Goal: Task Accomplishment & Management: Complete application form

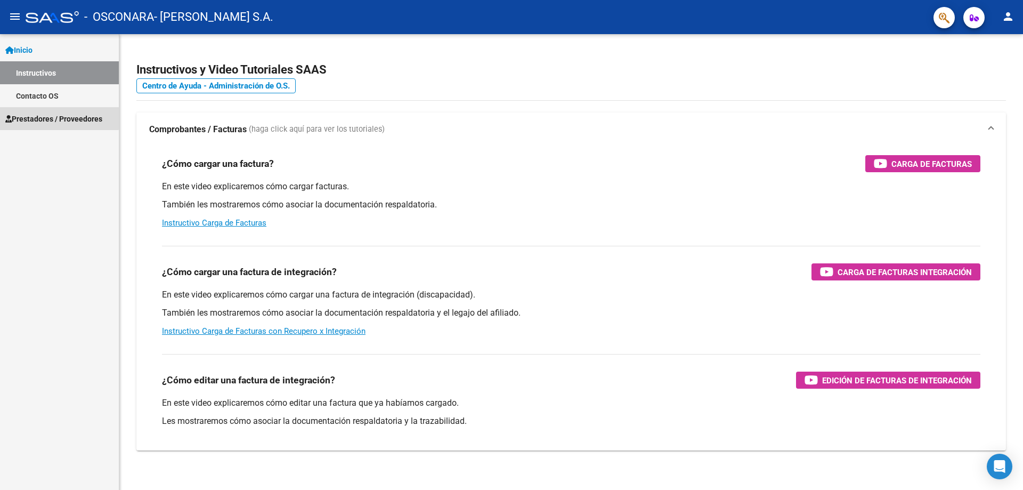
click at [52, 117] on span "Prestadores / Proveedores" at bounding box center [53, 119] width 97 height 12
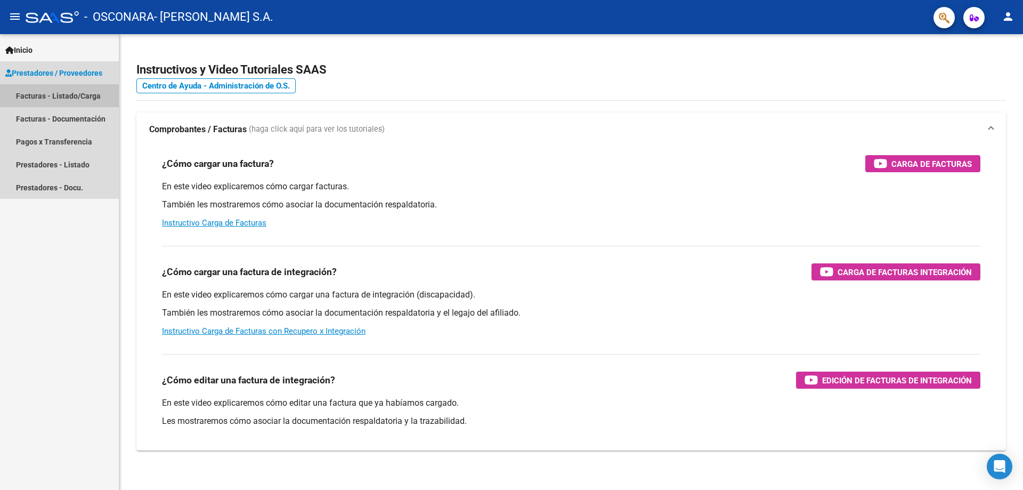
click at [59, 103] on link "Facturas - Listado/Carga" at bounding box center [59, 95] width 119 height 23
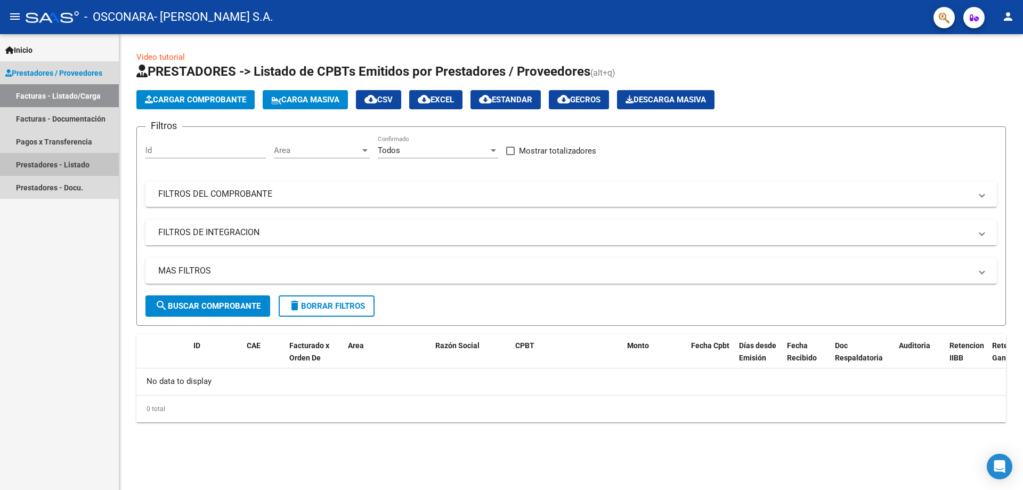
click at [85, 173] on link "Prestadores - Listado" at bounding box center [59, 164] width 119 height 23
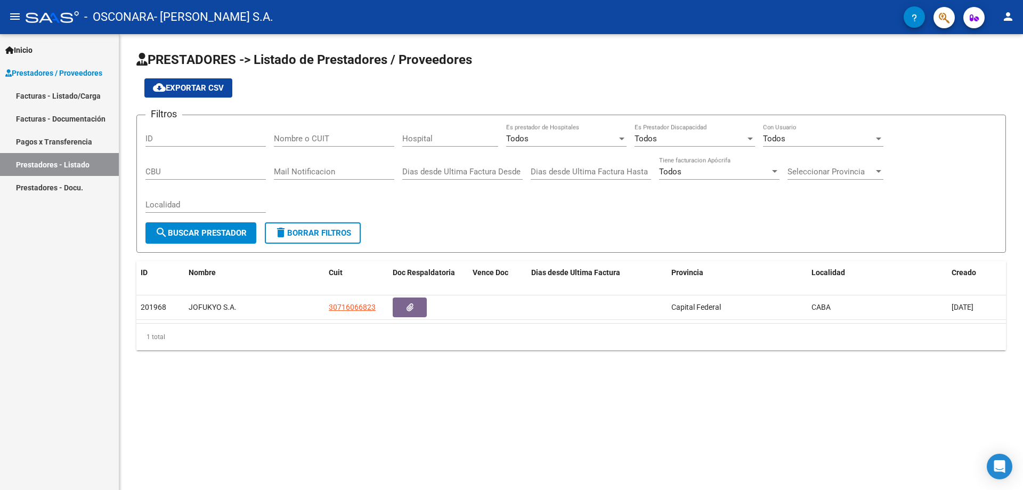
click at [89, 192] on link "Prestadores - Docu." at bounding box center [59, 187] width 119 height 23
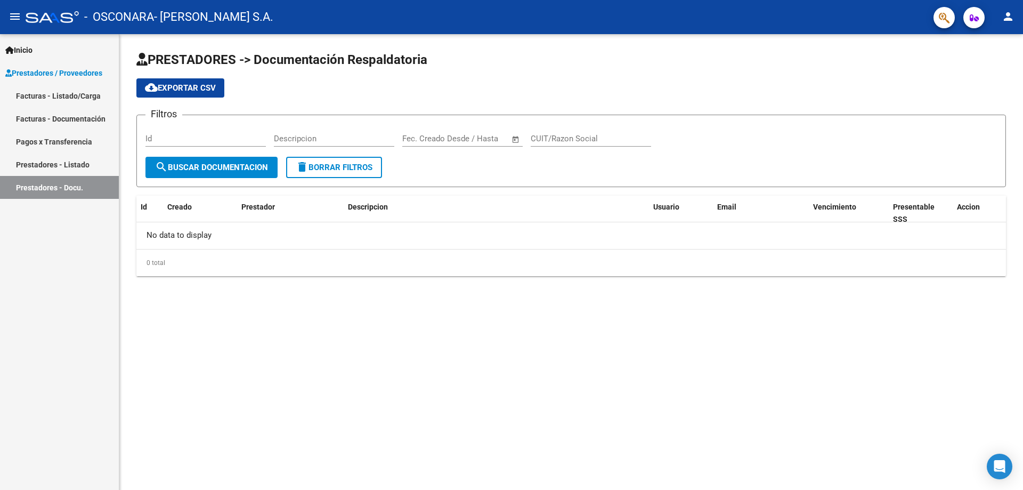
click at [93, 120] on link "Facturas - Documentación" at bounding box center [59, 118] width 119 height 23
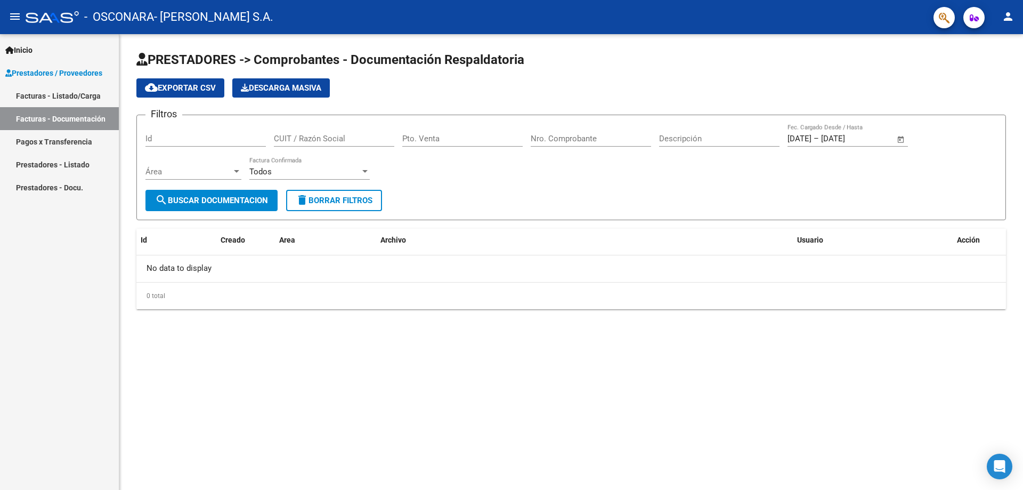
click at [83, 93] on link "Facturas - Listado/Carga" at bounding box center [59, 95] width 119 height 23
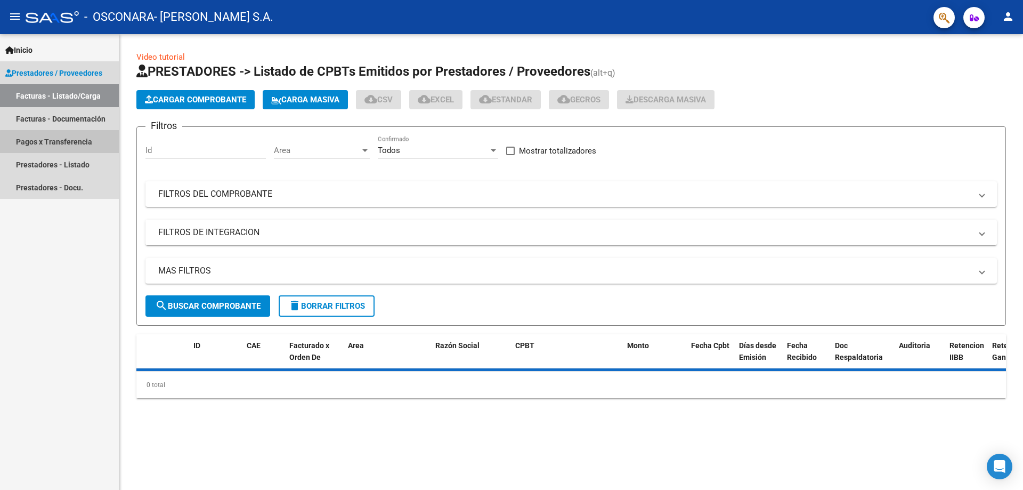
click at [94, 148] on link "Pagos x Transferencia" at bounding box center [59, 141] width 119 height 23
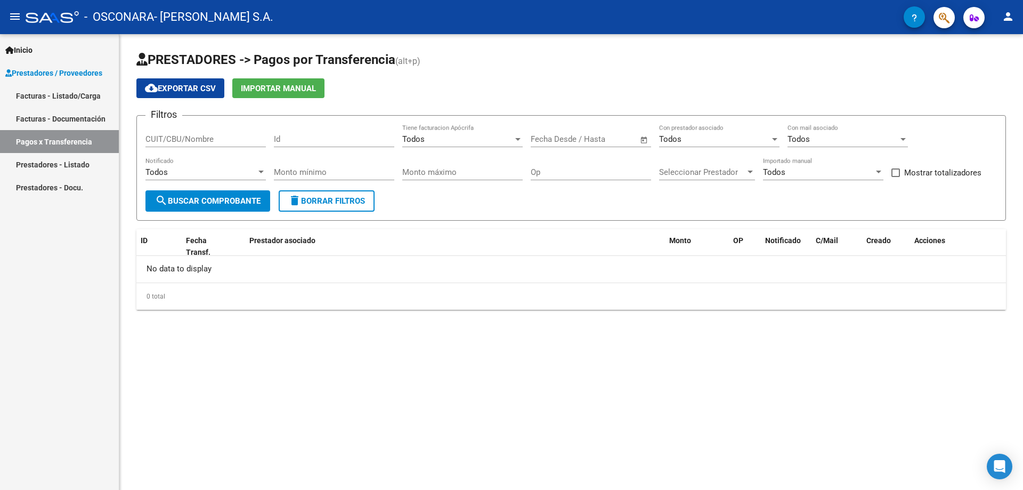
click at [85, 93] on link "Facturas - Listado/Carga" at bounding box center [59, 95] width 119 height 23
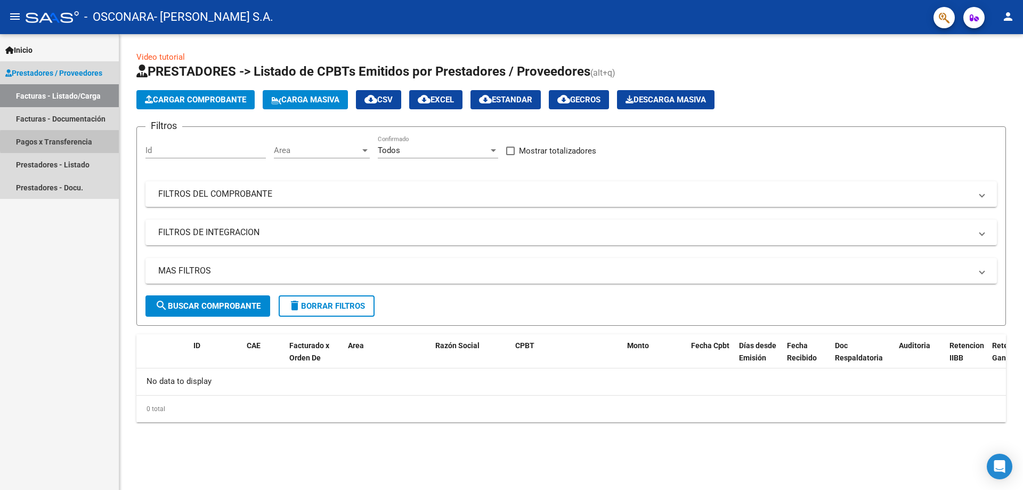
click at [89, 141] on link "Pagos x Transferencia" at bounding box center [59, 141] width 119 height 23
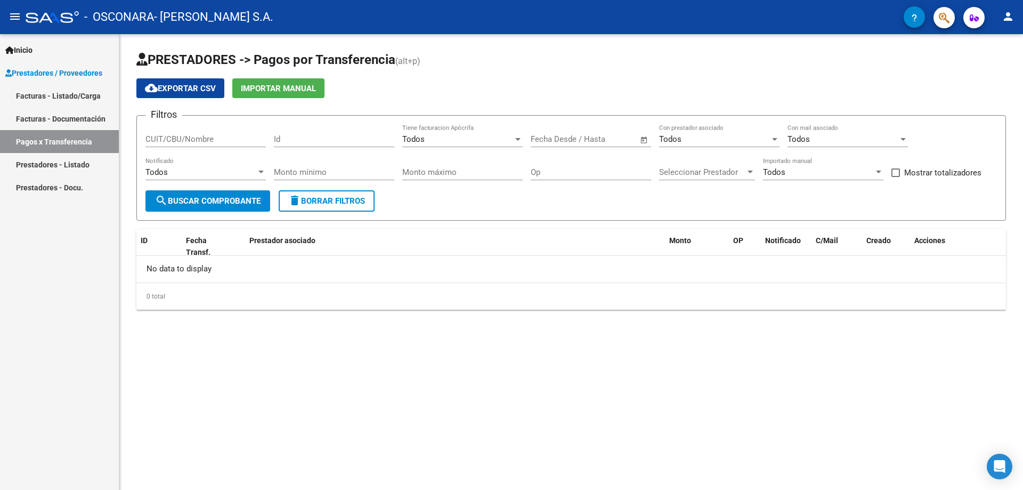
click at [86, 89] on link "Facturas - Listado/Carga" at bounding box center [59, 95] width 119 height 23
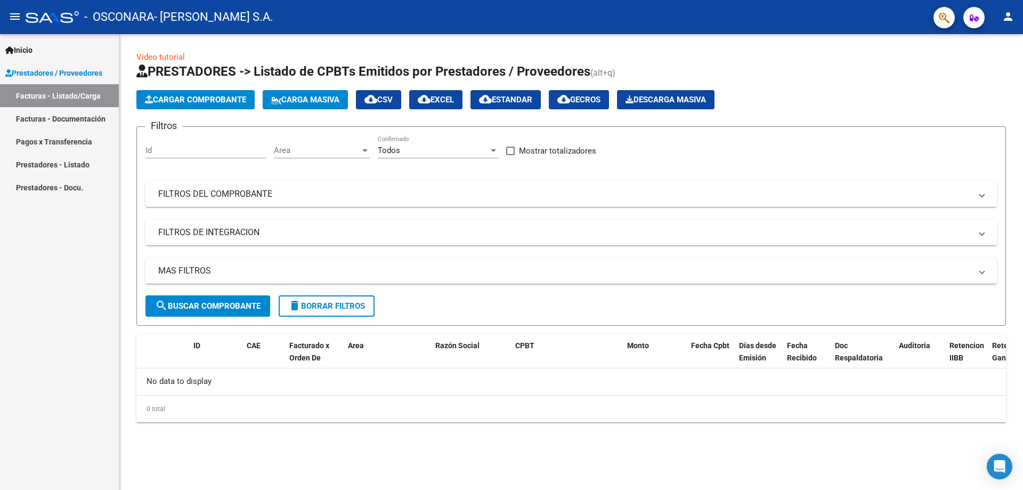
click at [210, 88] on app-list-header "PRESTADORES -> Listado de CPBTs Emitidos por Prestadores / Proveedores (alt+q) …" at bounding box center [570, 194] width 869 height 263
click at [217, 101] on span "Cargar Comprobante" at bounding box center [195, 100] width 101 height 10
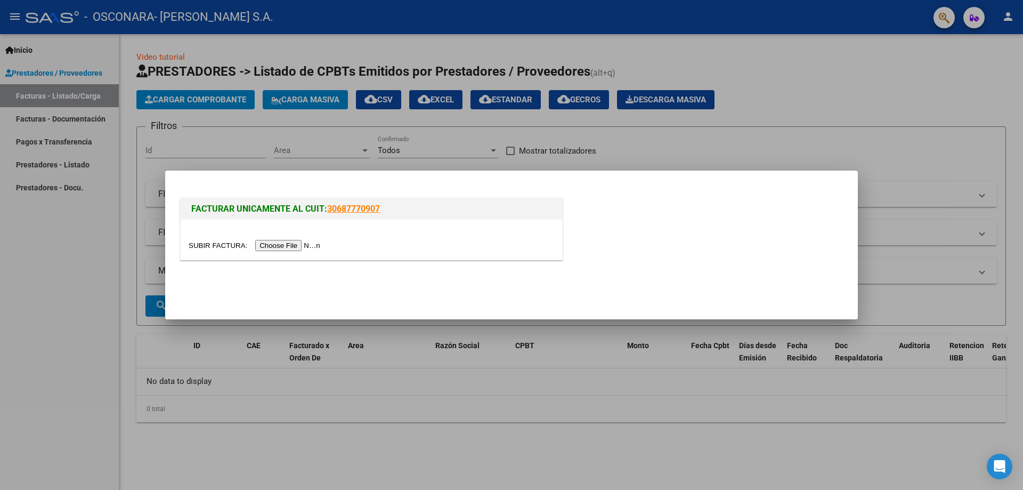
click at [286, 240] on input "file" at bounding box center [256, 245] width 135 height 11
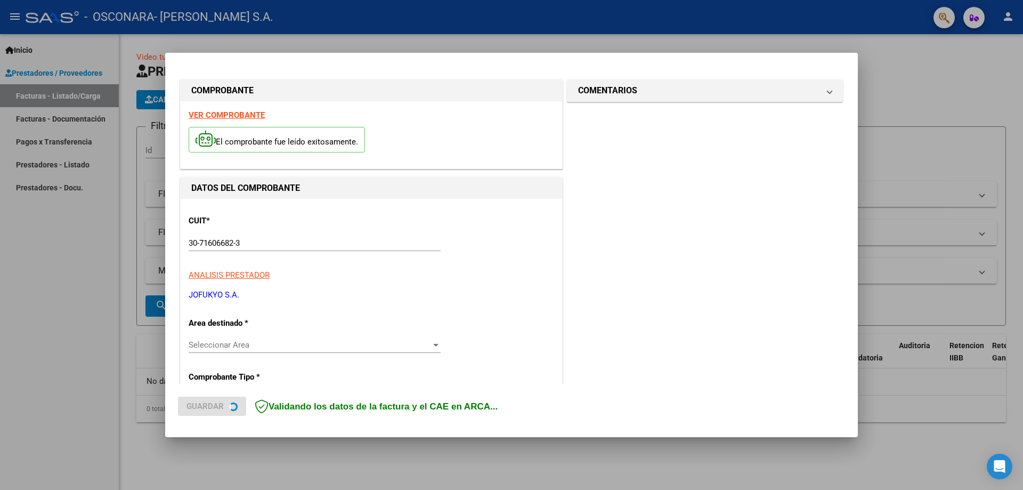
scroll to position [107, 0]
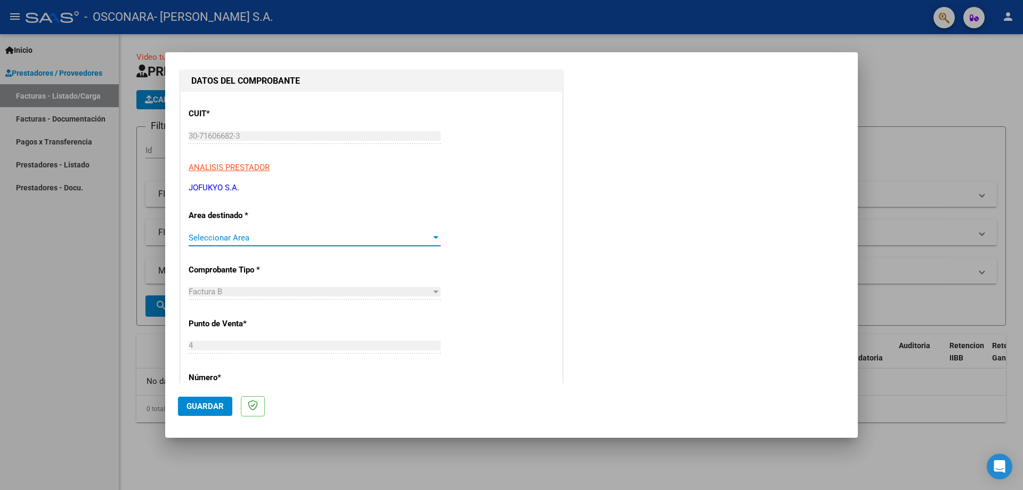
click at [275, 233] on span "Seleccionar Area" at bounding box center [310, 238] width 242 height 10
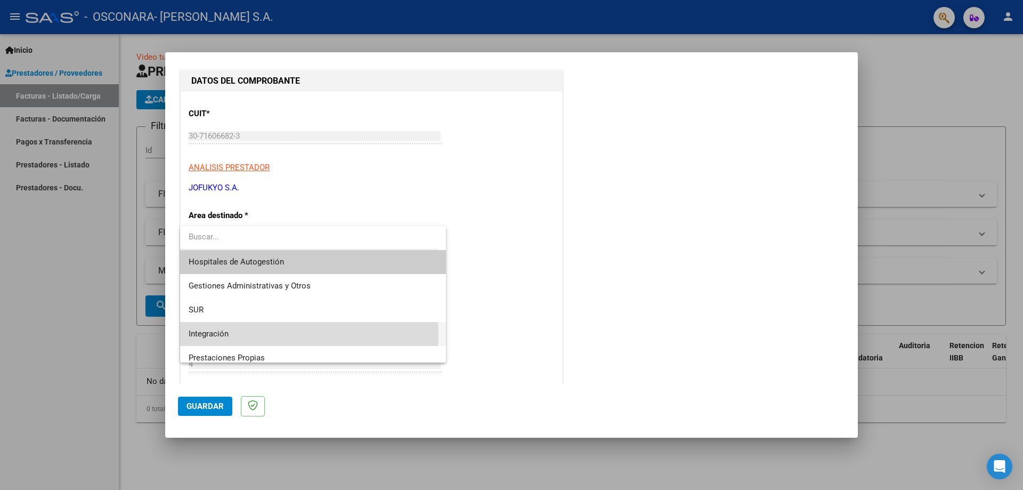
click at [274, 333] on span "Integración" at bounding box center [313, 334] width 249 height 24
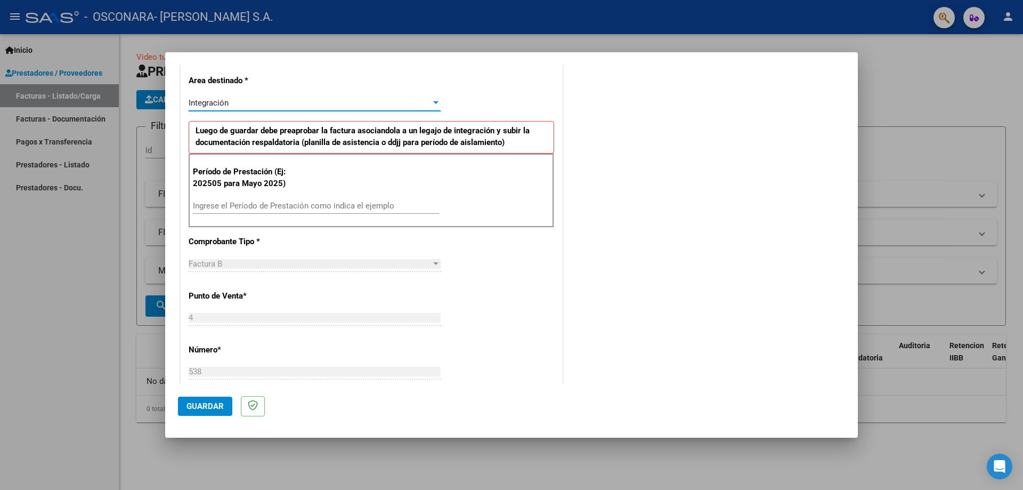
scroll to position [266, 0]
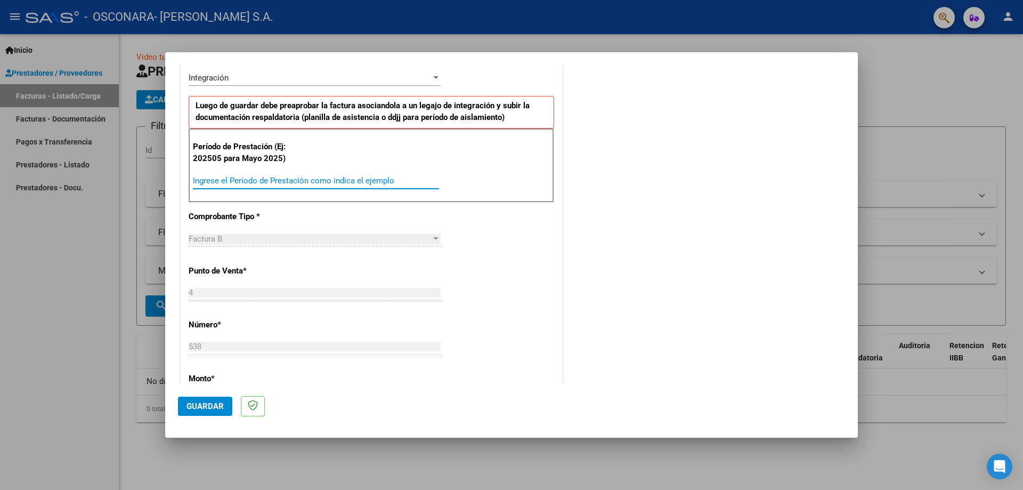
click at [298, 182] on input "Ingrese el Período de Prestación como indica el ejemplo" at bounding box center [316, 181] width 246 height 10
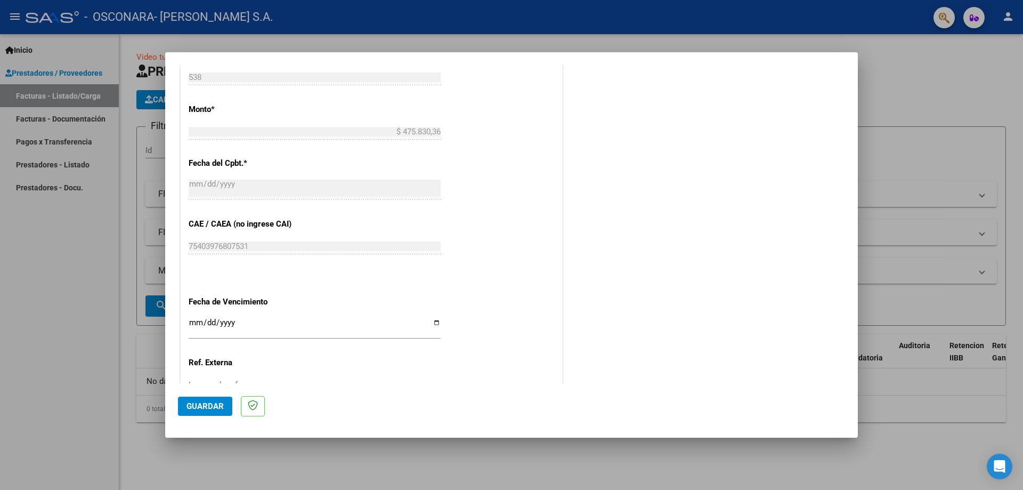
scroll to position [620, 0]
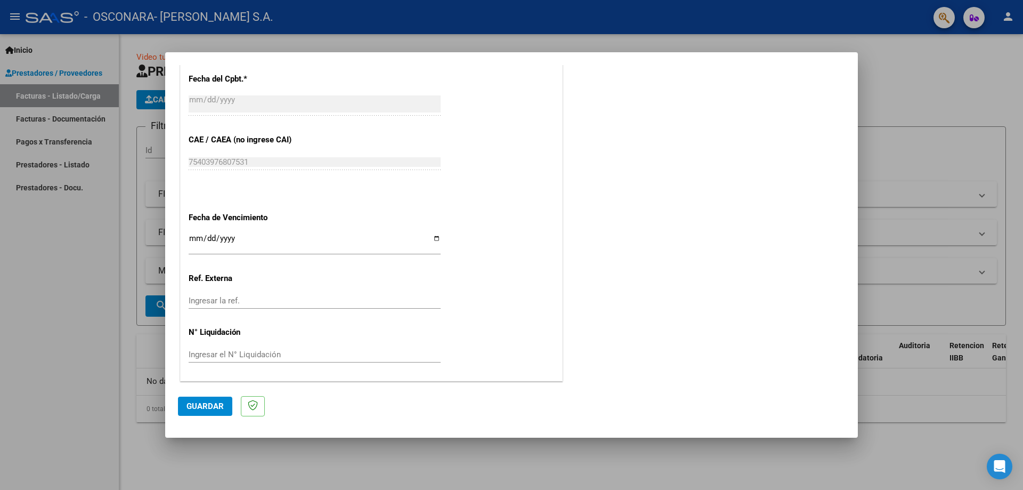
type input "202508"
click at [435, 237] on input "Ingresar la fecha" at bounding box center [315, 242] width 252 height 17
type input "[DATE]"
click at [206, 402] on span "Guardar" at bounding box center [204, 406] width 37 height 10
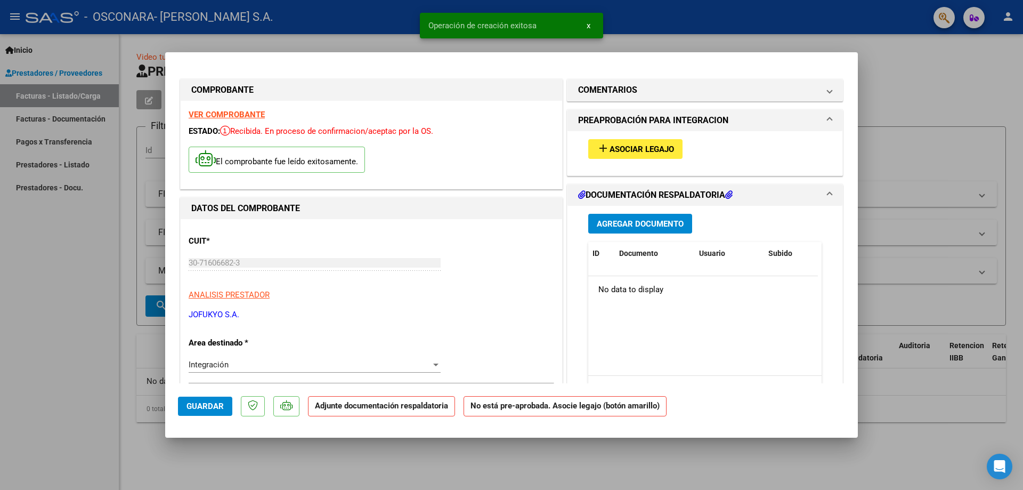
click at [655, 144] on span "Asociar Legajo" at bounding box center [641, 149] width 64 height 10
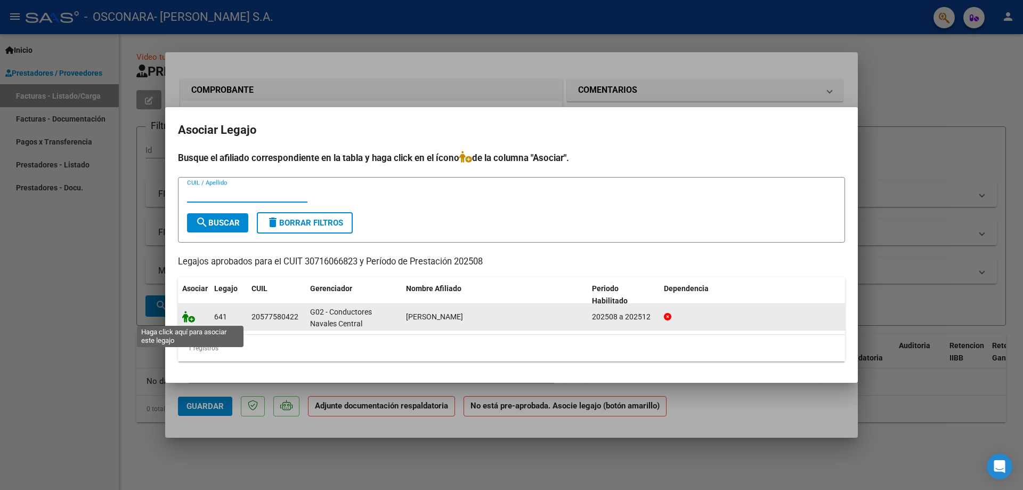
click at [192, 316] on icon at bounding box center [188, 317] width 13 height 12
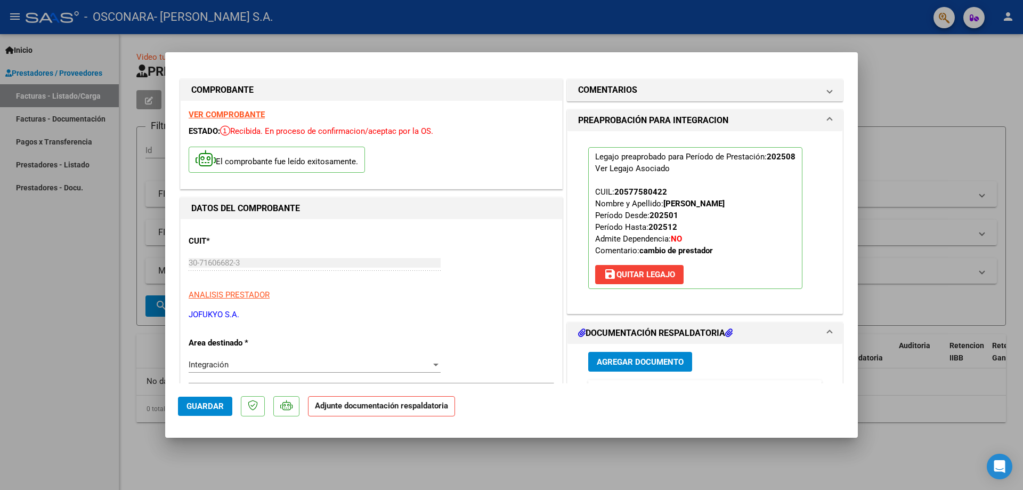
click at [687, 255] on strong "cambio de prestador" at bounding box center [676, 251] width 74 height 10
click at [653, 273] on span "save [PERSON_NAME]" at bounding box center [639, 275] width 71 height 10
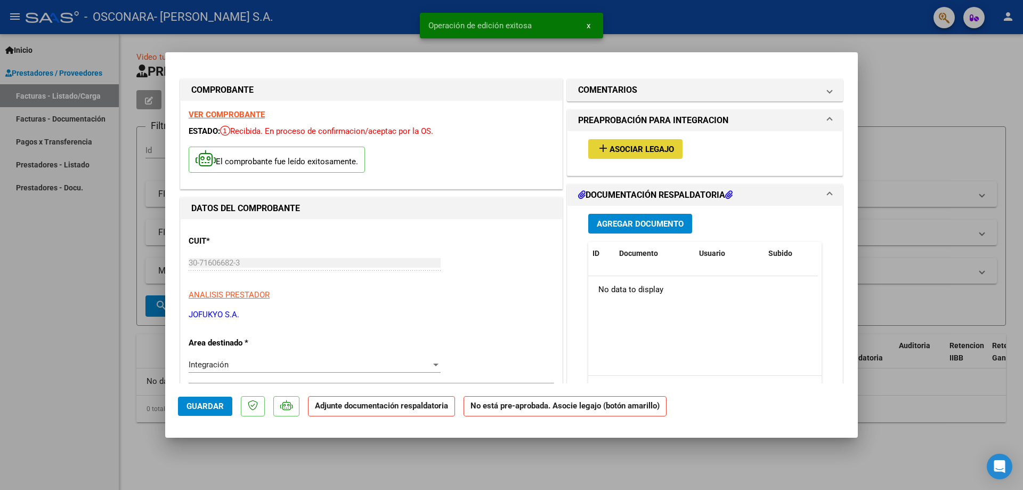
click at [642, 152] on span "Asociar Legajo" at bounding box center [641, 149] width 64 height 10
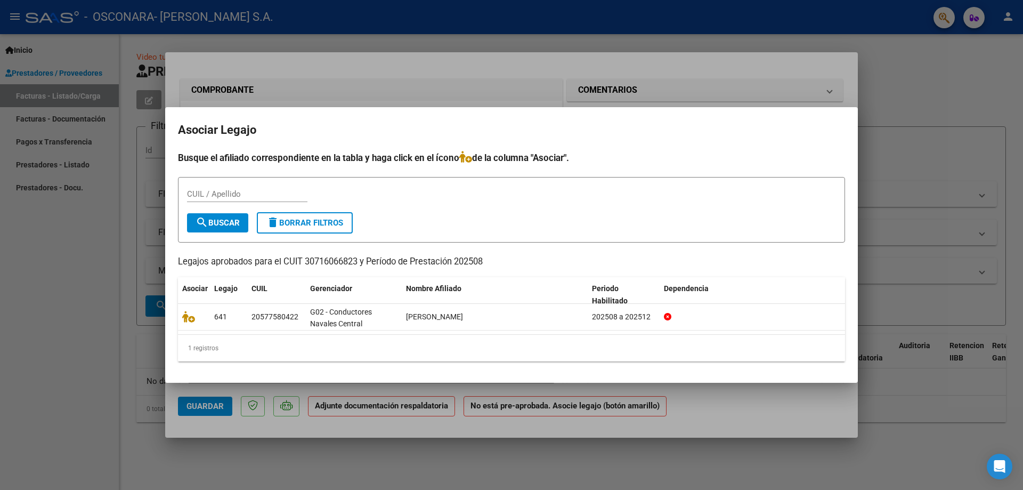
drag, startPoint x: 271, startPoint y: 264, endPoint x: 338, endPoint y: 265, distance: 66.6
click at [338, 265] on p "Legajos aprobados para el CUIT 30716066823 y Período de Prestación 202508" at bounding box center [511, 261] width 667 height 13
click at [349, 264] on p "Legajos aprobados para el CUIT 30716066823 y Período de Prestación 202508" at bounding box center [511, 261] width 667 height 13
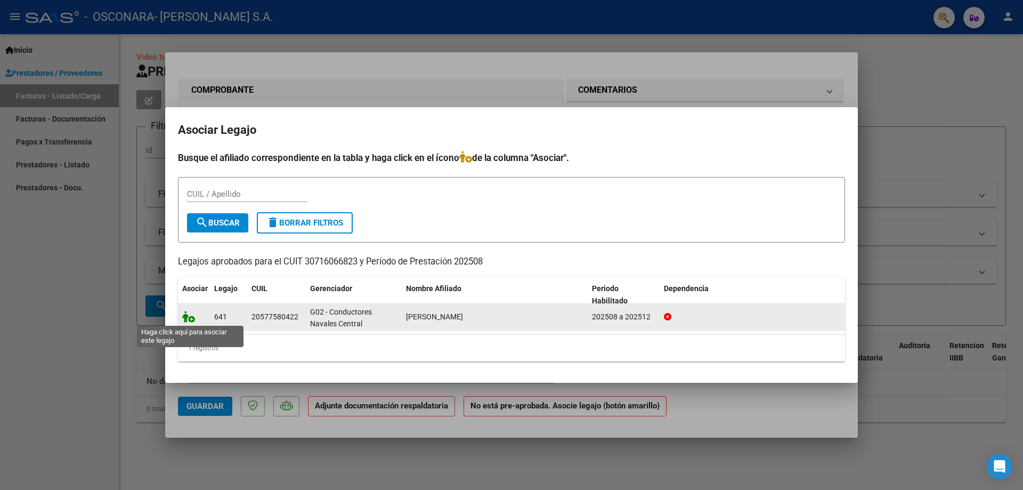
click at [190, 314] on icon at bounding box center [188, 317] width 13 height 12
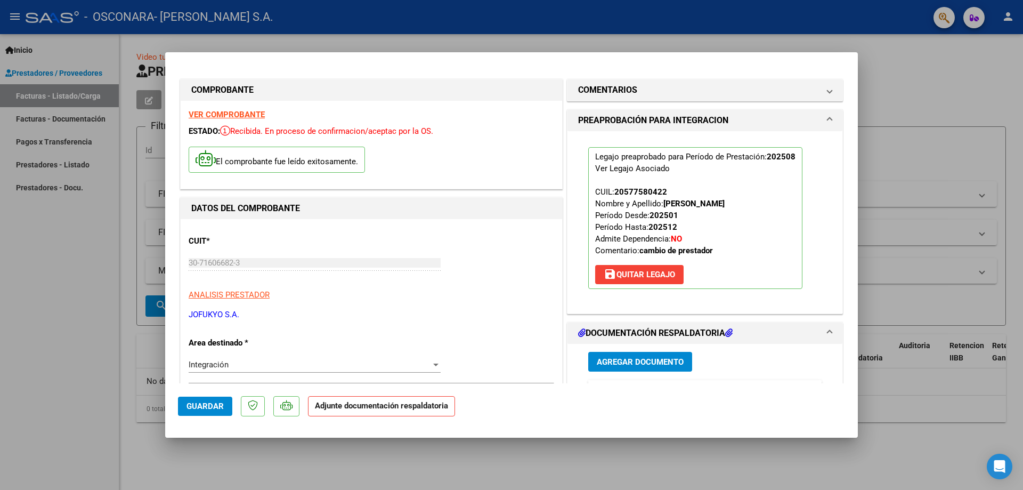
scroll to position [213, 0]
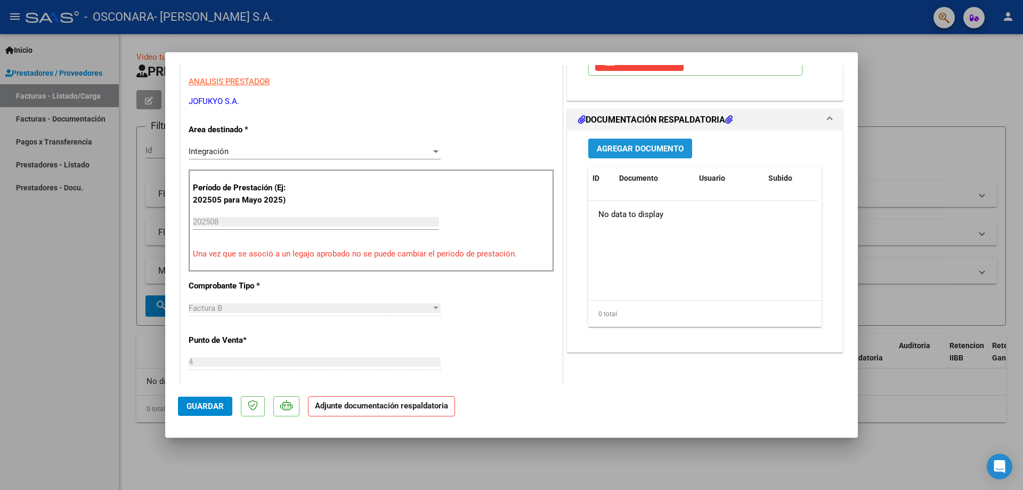
click at [641, 151] on span "Agregar Documento" at bounding box center [640, 149] width 87 height 10
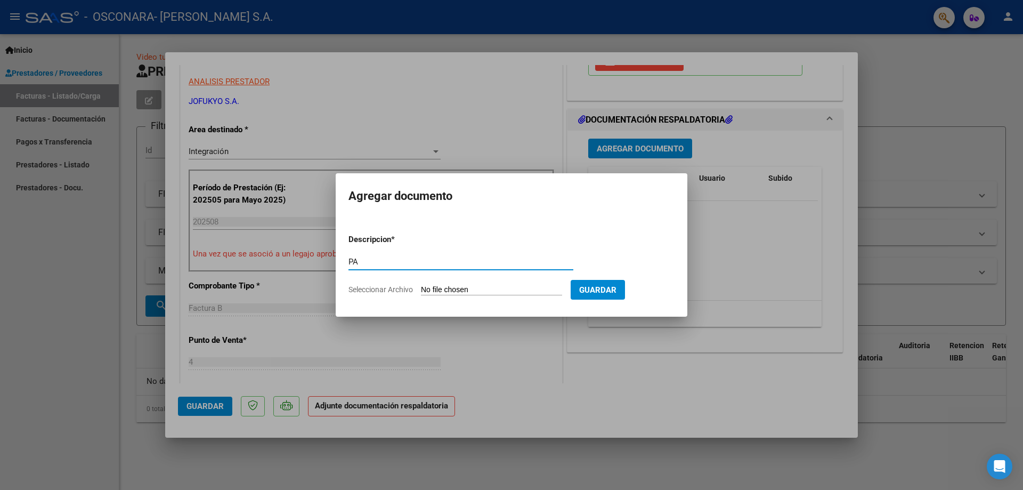
type input "PA"
click at [471, 286] on input "Seleccionar Archivo" at bounding box center [491, 290] width 141 height 10
type input "C:\fakepath\PLANILLA_57758042_TOLAY_202503101029034.pdf"
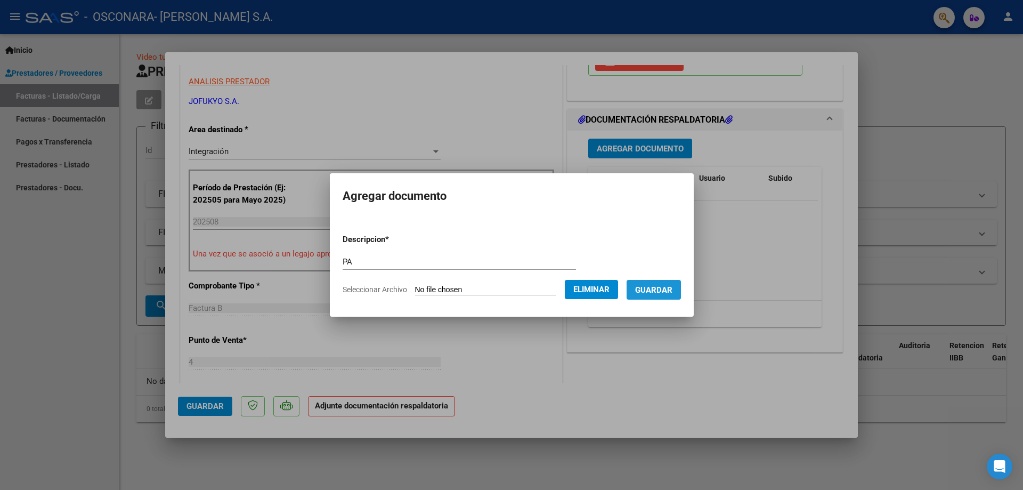
click at [656, 299] on button "Guardar" at bounding box center [653, 290] width 54 height 20
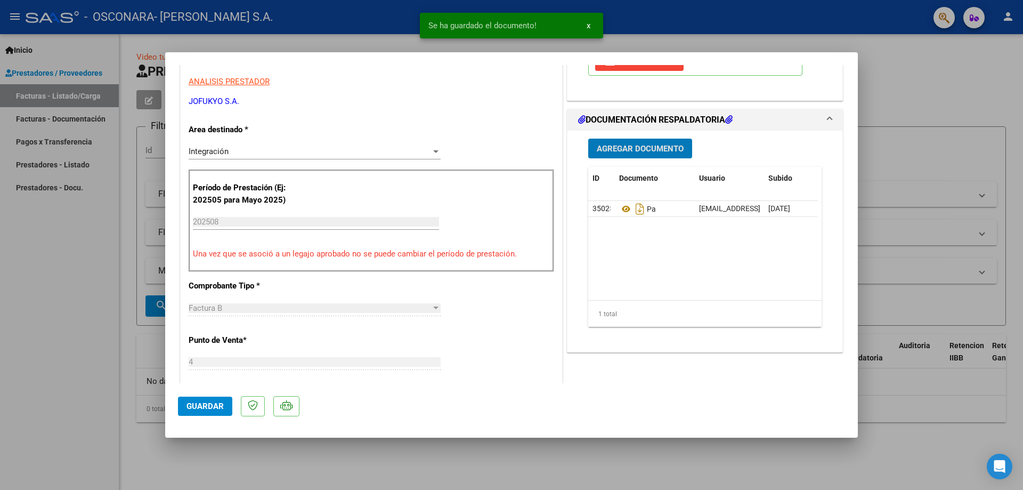
click at [218, 414] on button "Guardar" at bounding box center [205, 405] width 54 height 19
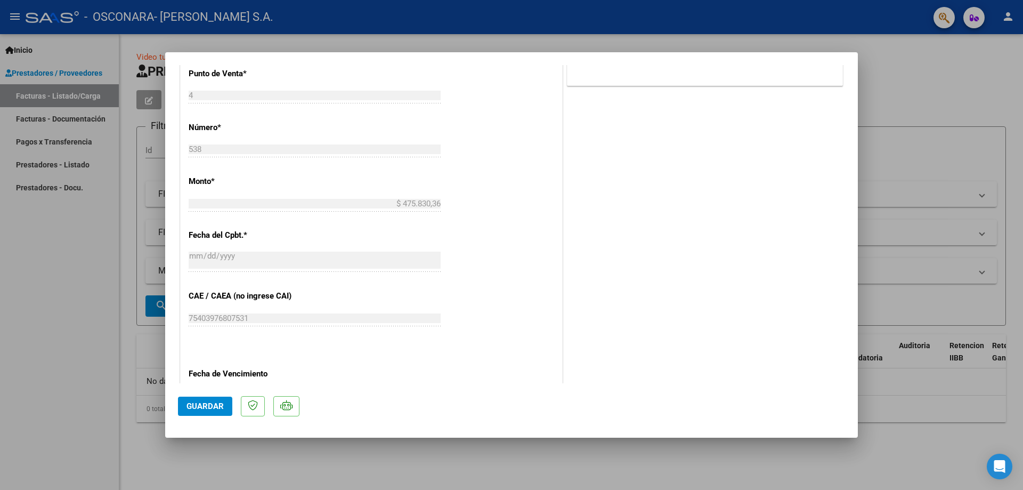
scroll to position [636, 0]
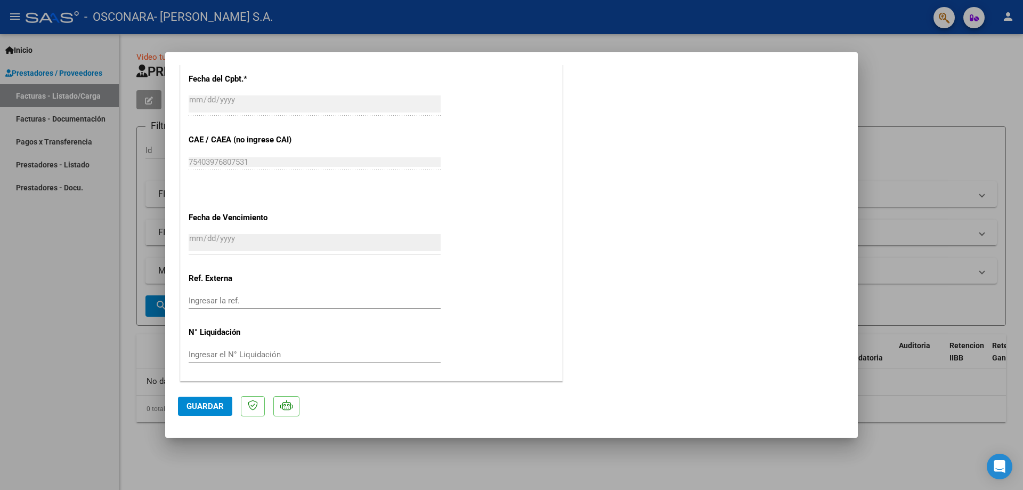
click at [21, 290] on div at bounding box center [511, 245] width 1023 height 490
type input "$ 0,00"
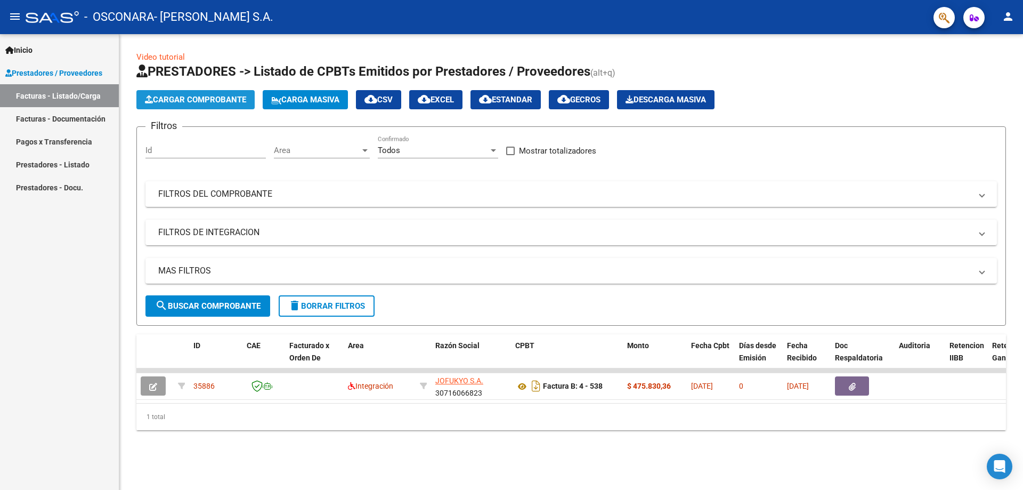
click at [206, 100] on span "Cargar Comprobante" at bounding box center [195, 100] width 101 height 10
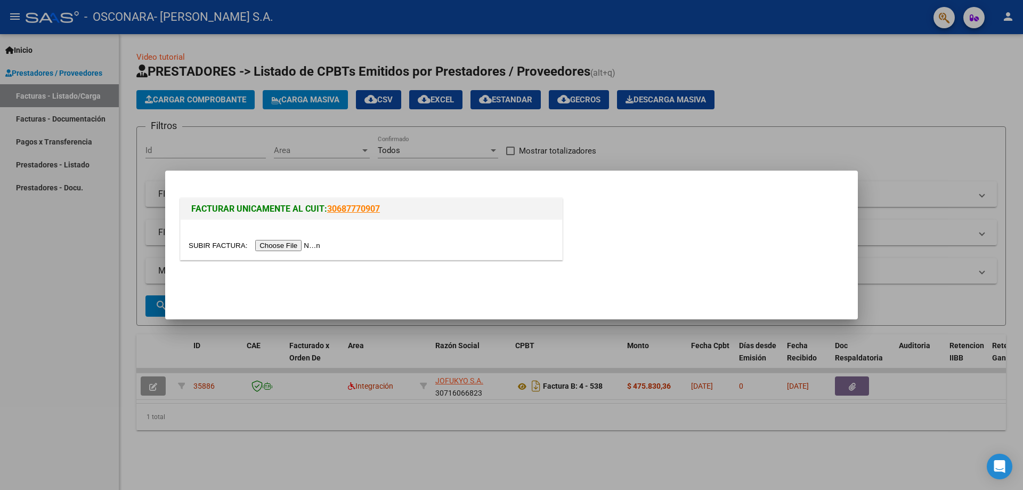
click at [275, 246] on input "file" at bounding box center [256, 245] width 135 height 11
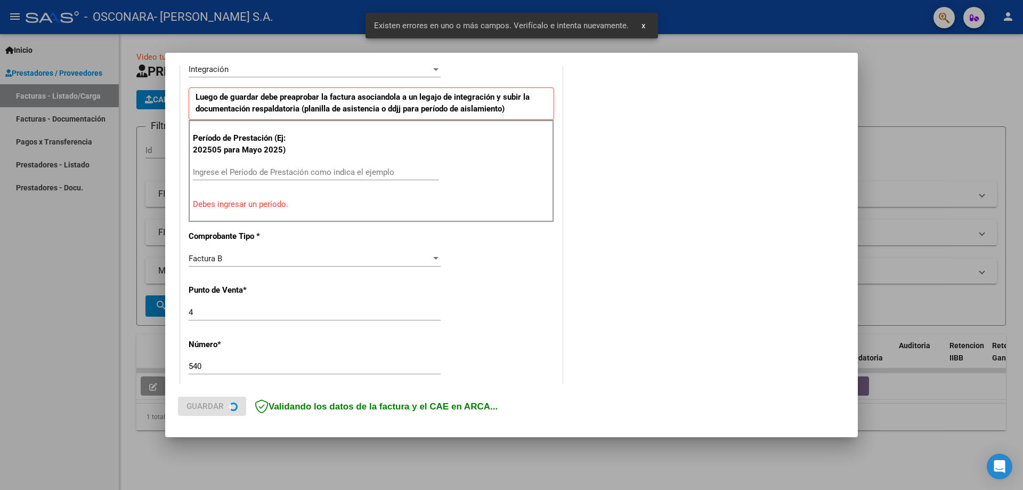
scroll to position [169, 0]
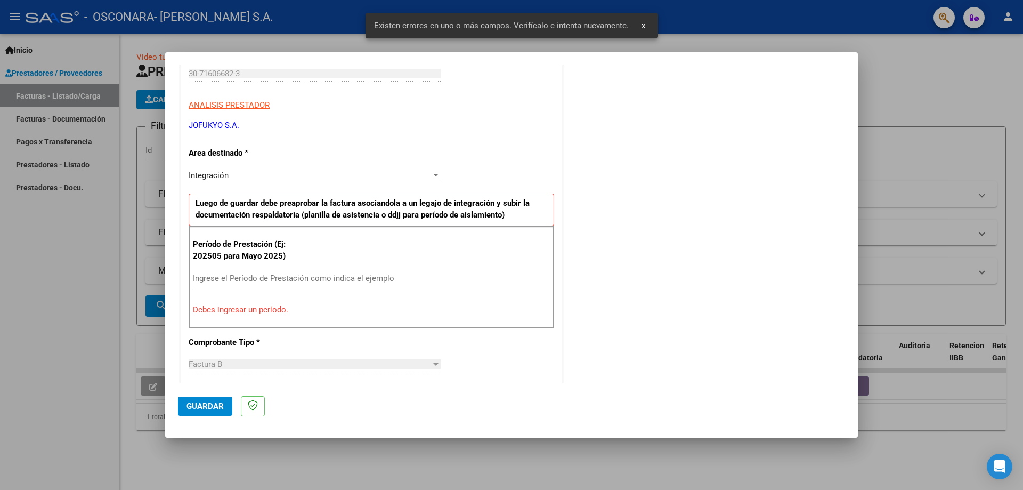
click at [273, 276] on input "Ingrese el Período de Prestación como indica el ejemplo" at bounding box center [316, 278] width 246 height 10
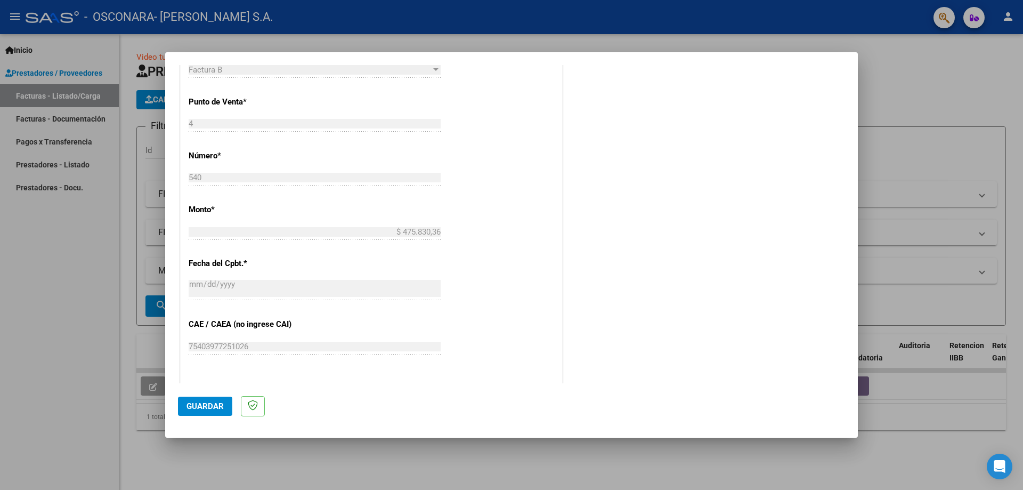
scroll to position [620, 0]
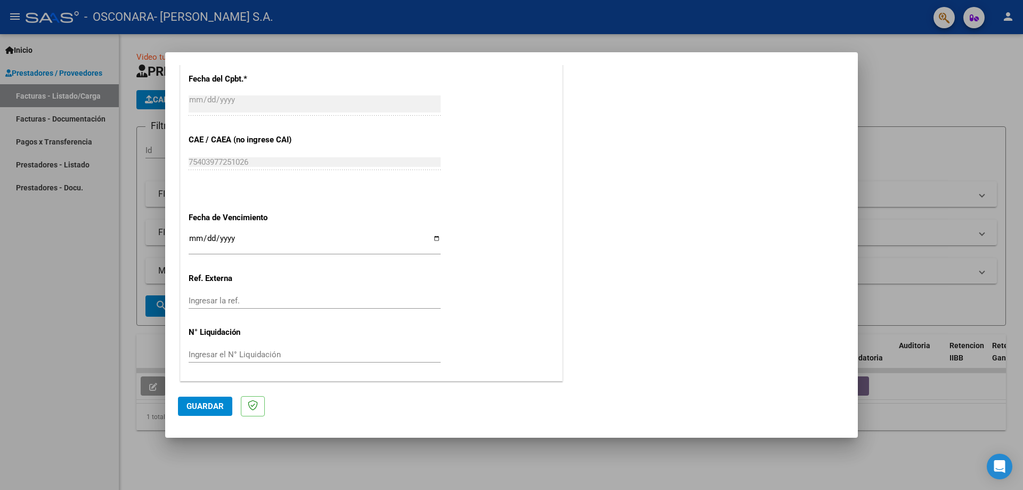
type input "202508"
click at [431, 238] on input "Ingresar la fecha" at bounding box center [315, 242] width 252 height 17
type input "[DATE]"
click at [197, 397] on button "Guardar" at bounding box center [205, 405] width 54 height 19
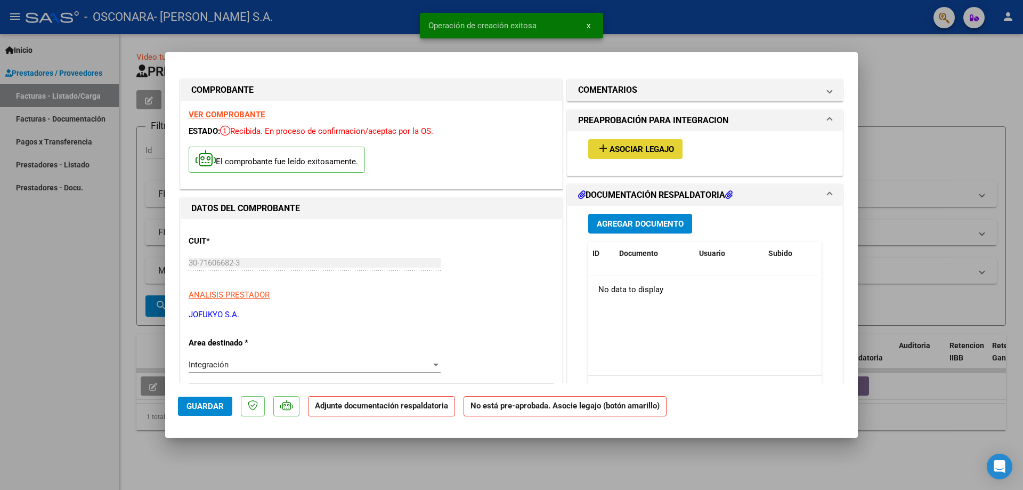
click at [652, 140] on button "add Asociar Legajo" at bounding box center [635, 149] width 94 height 20
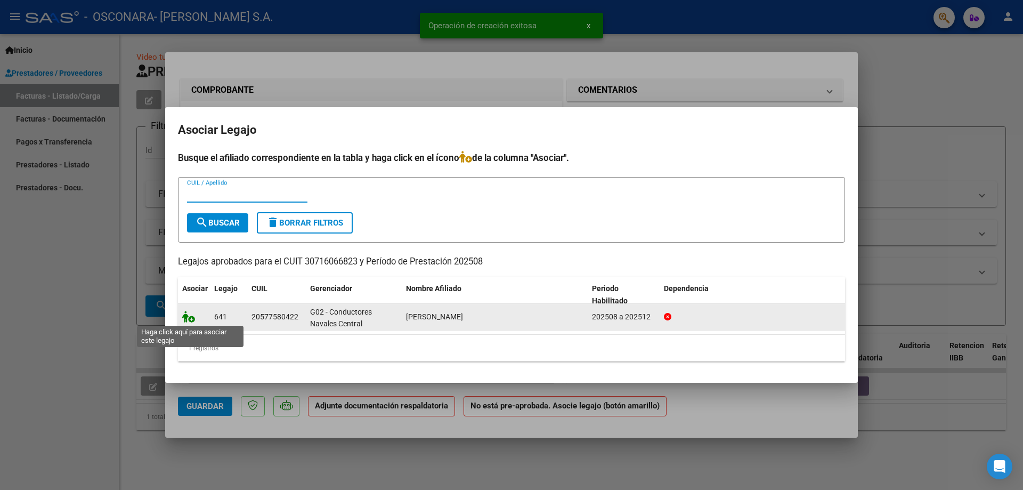
click at [188, 316] on icon at bounding box center [188, 317] width 13 height 12
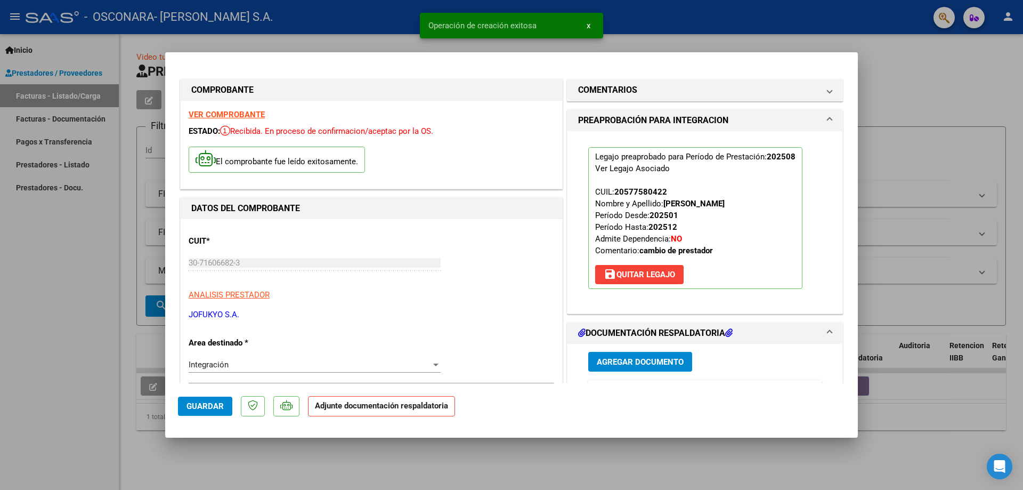
click at [654, 355] on button "Agregar Documento" at bounding box center [640, 362] width 104 height 20
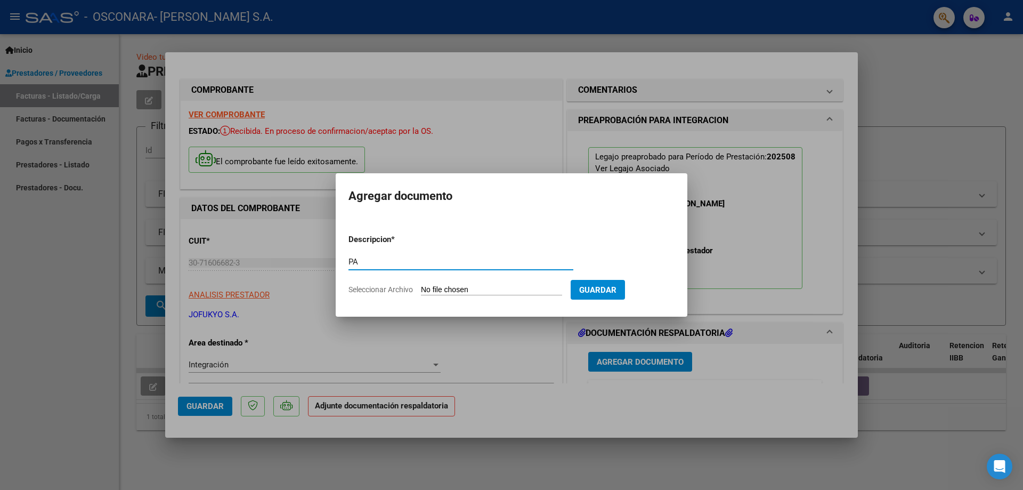
type input "PA"
click at [482, 287] on input "Seleccionar Archivo" at bounding box center [491, 290] width 141 height 10
type input "C:\fakepath\PLANILLA_57758042_TOLAY_202503101029033.pdf"
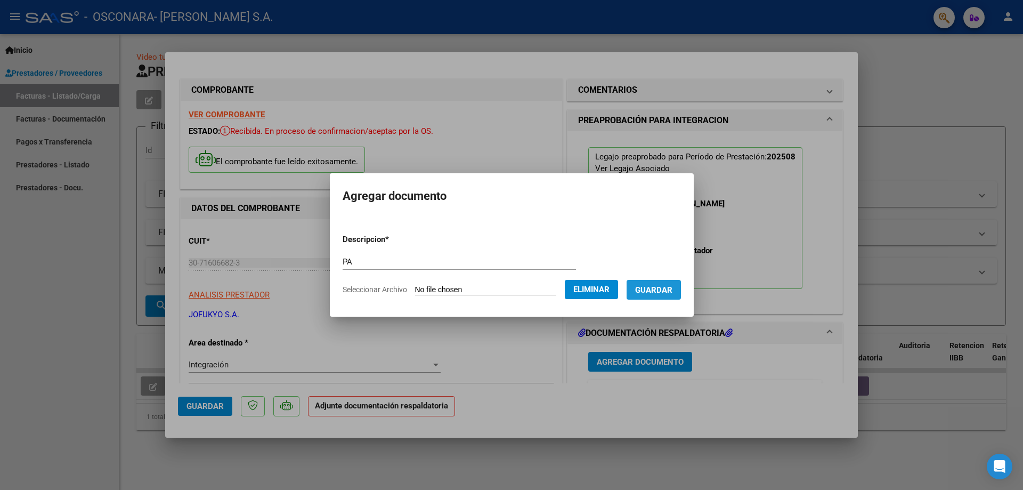
click at [677, 282] on button "Guardar" at bounding box center [653, 290] width 54 height 20
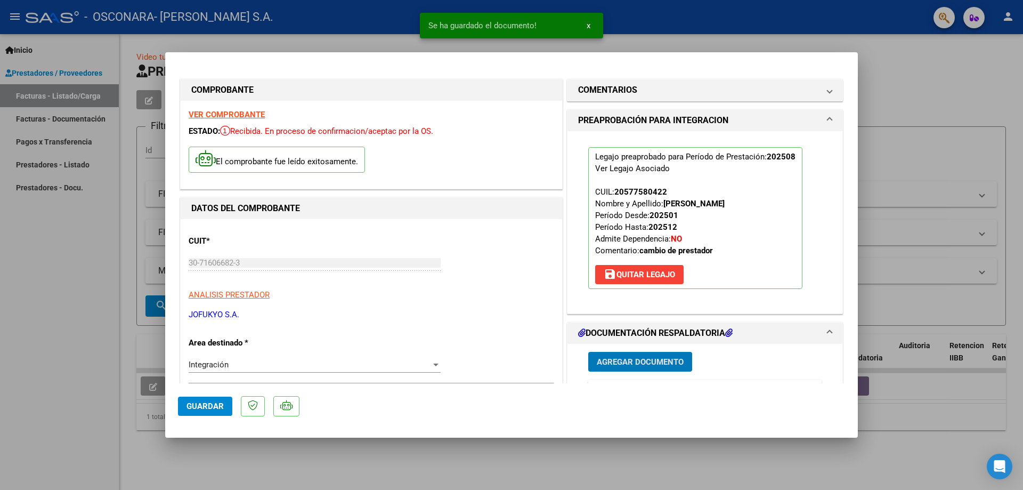
click at [215, 401] on button "Guardar" at bounding box center [205, 405] width 54 height 19
click at [0, 299] on div at bounding box center [511, 245] width 1023 height 490
type input "$ 0,00"
